Goal: Task Accomplishment & Management: Use online tool/utility

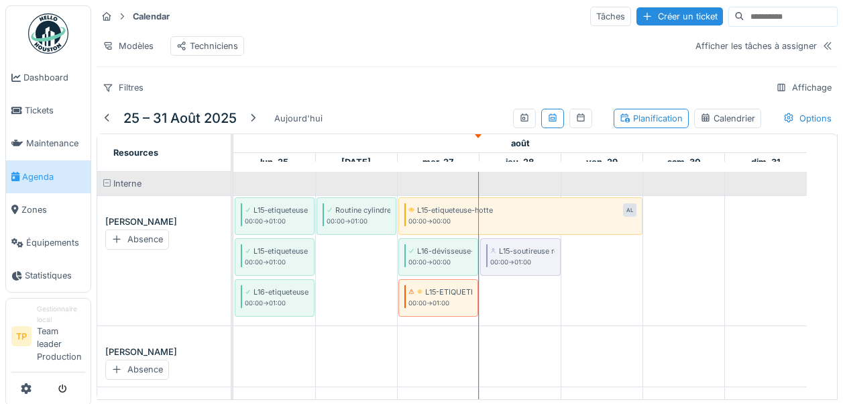
click at [194, 42] on div "Techniciens" at bounding box center [207, 46] width 62 height 13
click at [199, 48] on div "Techniciens" at bounding box center [207, 46] width 62 height 13
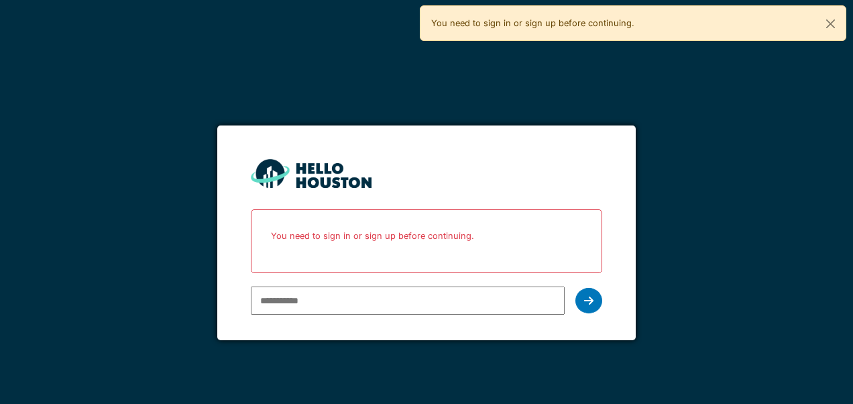
click at [309, 298] on input "email" at bounding box center [407, 300] width 313 height 28
type input "**********"
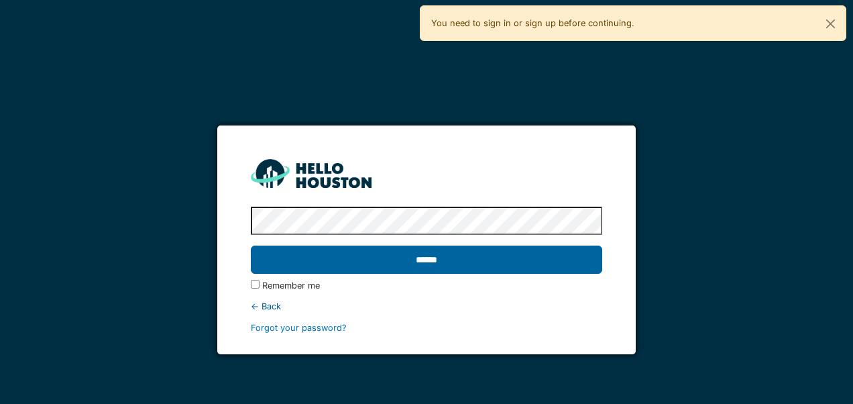
click at [456, 264] on input "******" at bounding box center [426, 260] width 351 height 28
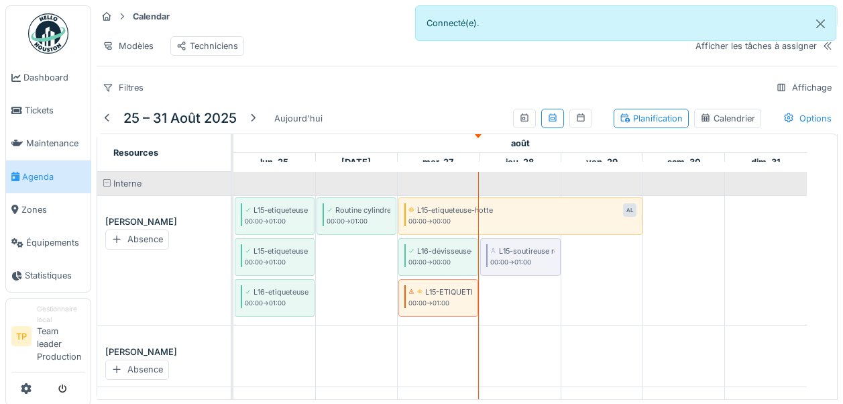
click at [223, 52] on div "Techniciens" at bounding box center [207, 46] width 62 height 13
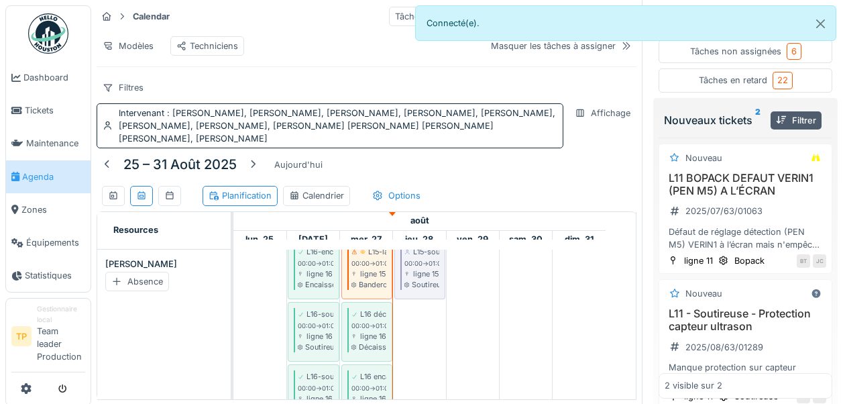
scroll to position [295, 0]
click at [125, 86] on div "Filtres" at bounding box center [123, 87] width 53 height 19
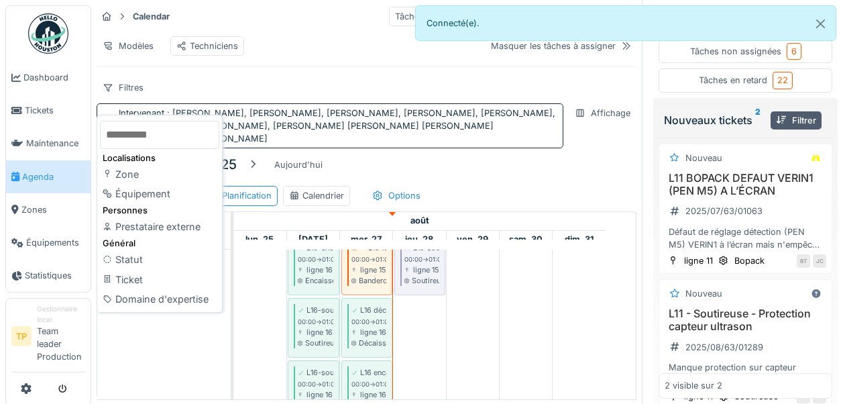
click at [221, 85] on div "Filtres Intervenant : [PERSON_NAME], [PERSON_NAME], [PERSON_NAME], [PERSON_NAME…" at bounding box center [330, 113] width 467 height 70
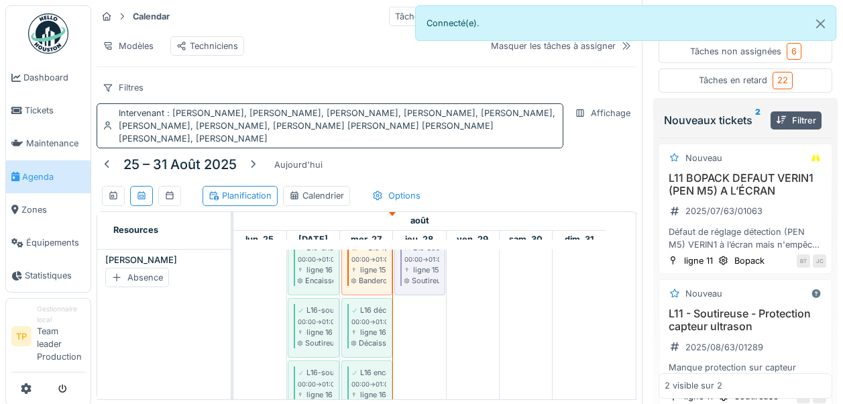
click at [134, 112] on div "Intervenant : [PERSON_NAME], [PERSON_NAME], [PERSON_NAME], [PERSON_NAME], [PERS…" at bounding box center [338, 126] width 439 height 39
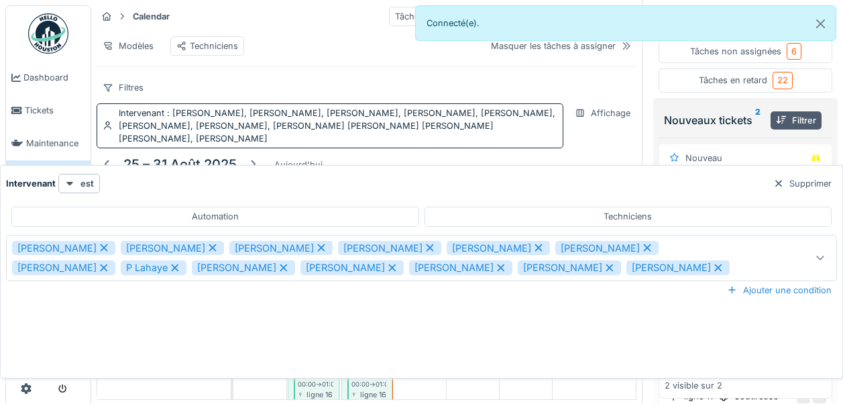
click at [315, 243] on icon at bounding box center [321, 247] width 12 height 9
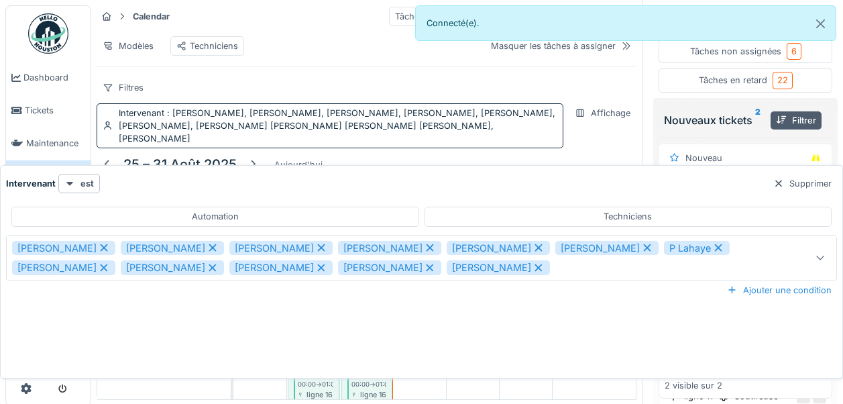
click at [294, 241] on div "[PERSON_NAME]" at bounding box center [280, 248] width 103 height 15
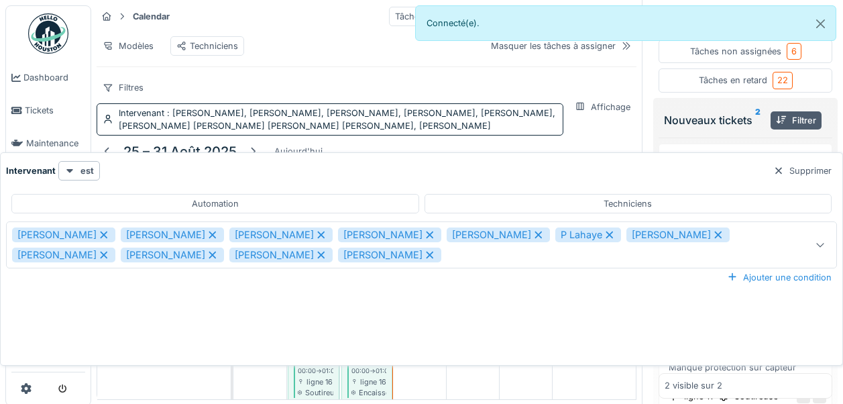
scroll to position [0, 0]
click at [315, 233] on icon at bounding box center [321, 234] width 12 height 9
click at [318, 235] on icon at bounding box center [321, 234] width 7 height 7
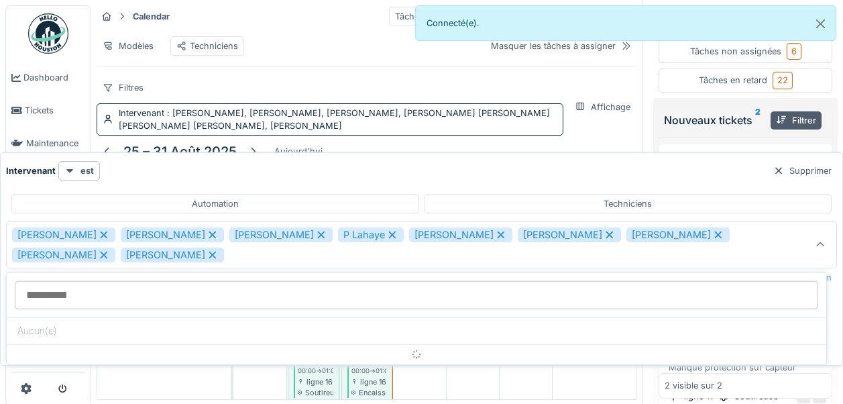
scroll to position [10, 0]
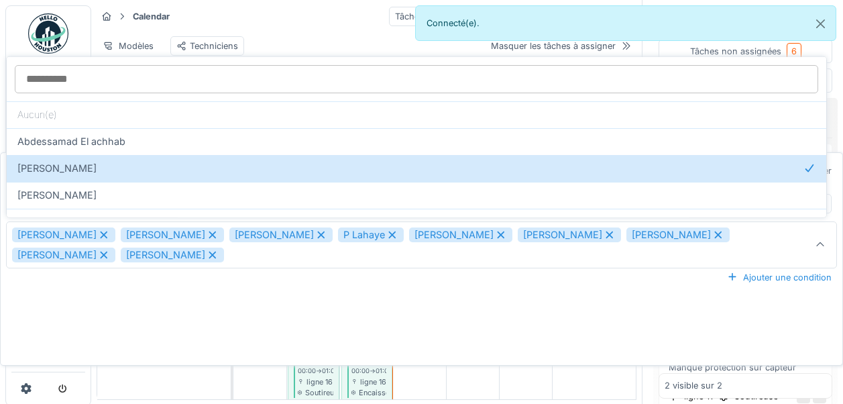
click at [318, 231] on icon at bounding box center [321, 234] width 7 height 7
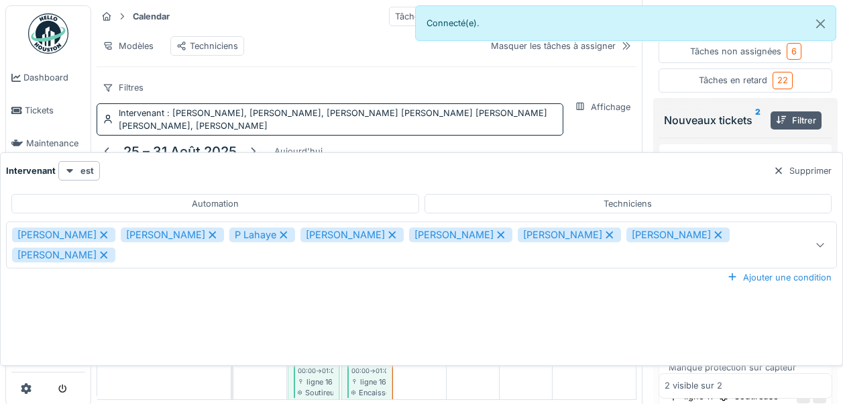
click at [280, 231] on icon at bounding box center [283, 234] width 7 height 7
type input "**********"
